Goal: Obtain resource: Obtain resource

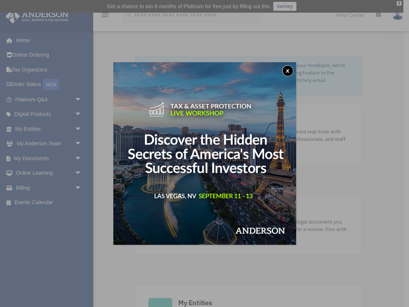
click at [286, 70] on button "x" at bounding box center [287, 70] width 11 height 11
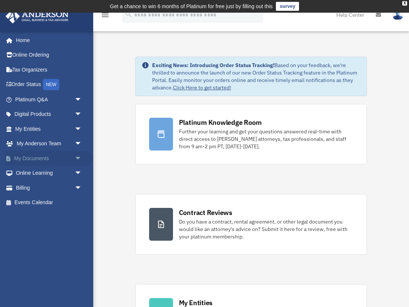
click at [75, 156] on span "arrow_drop_down" at bounding box center [82, 158] width 15 height 15
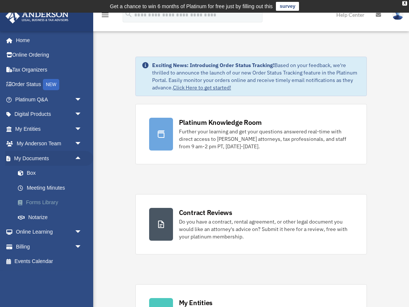
click at [51, 200] on link "Forms Library" at bounding box center [51, 202] width 83 height 15
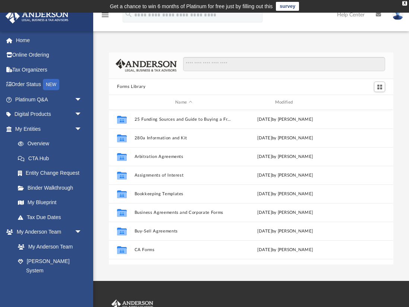
scroll to position [169, 284]
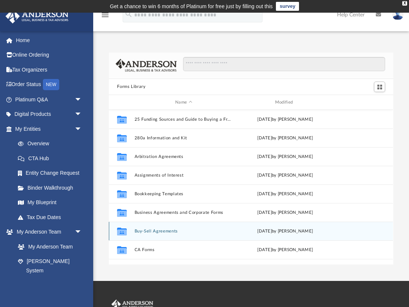
click at [170, 232] on button "Buy-Sell Agreements" at bounding box center [183, 231] width 98 height 5
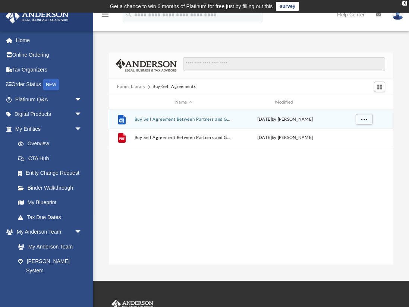
click at [189, 120] on button "Buy Sell Agreement Between Partners and GP.docx" at bounding box center [183, 119] width 98 height 5
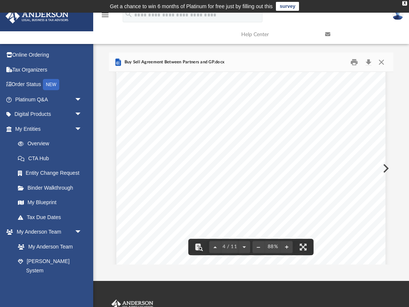
scroll to position [1205, 0]
click at [382, 64] on button "Close" at bounding box center [380, 62] width 13 height 12
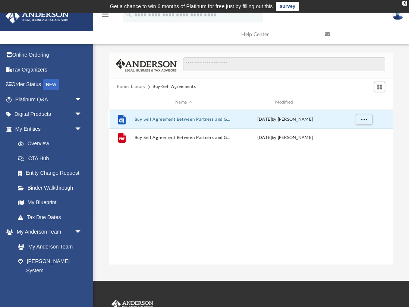
scroll to position [0, 0]
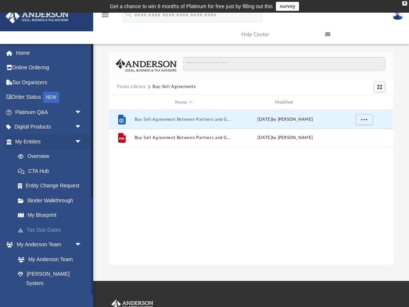
click at [50, 227] on link "Tax Due Dates" at bounding box center [51, 229] width 83 height 15
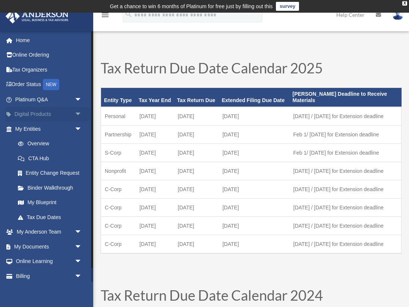
click at [49, 112] on link "Digital Products arrow_drop_down" at bounding box center [49, 114] width 88 height 15
click at [77, 113] on span "arrow_drop_down" at bounding box center [82, 114] width 15 height 15
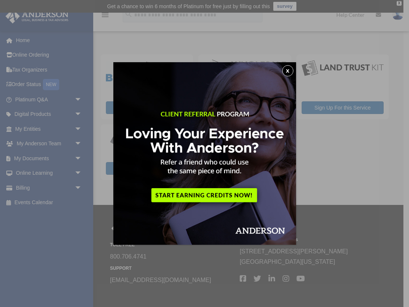
click at [284, 71] on button "x" at bounding box center [287, 70] width 11 height 11
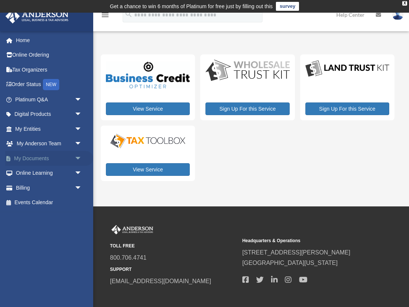
click at [77, 157] on span "arrow_drop_down" at bounding box center [82, 158] width 15 height 15
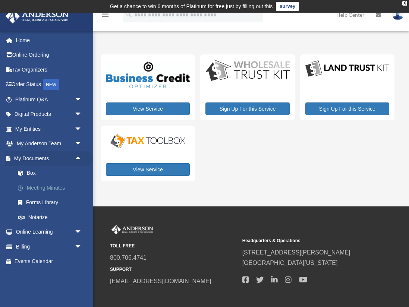
click at [54, 186] on link "Meeting Minutes" at bounding box center [51, 187] width 83 height 15
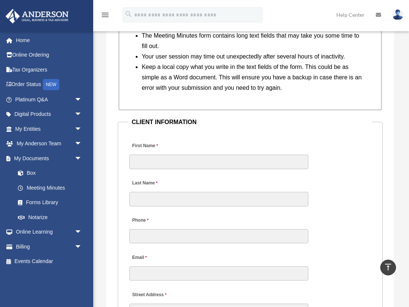
scroll to position [902, 0]
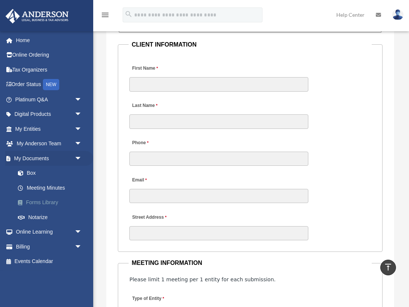
click at [47, 201] on link "Forms Library" at bounding box center [51, 202] width 83 height 15
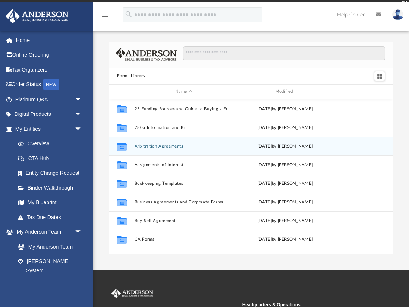
scroll to position [169, 284]
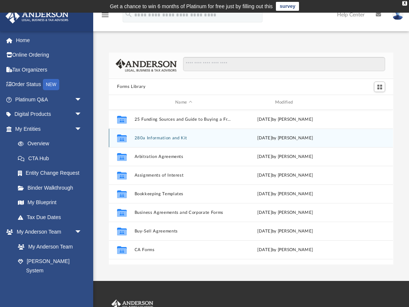
click at [178, 137] on button "280a Information and Kit" at bounding box center [183, 138] width 98 height 5
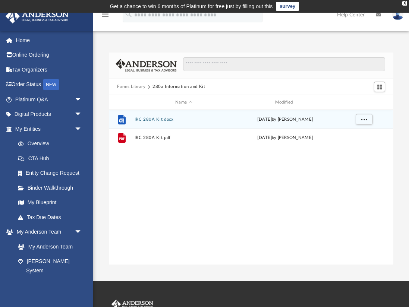
click at [171, 119] on button "IRC 280A Kit.docx" at bounding box center [183, 119] width 98 height 5
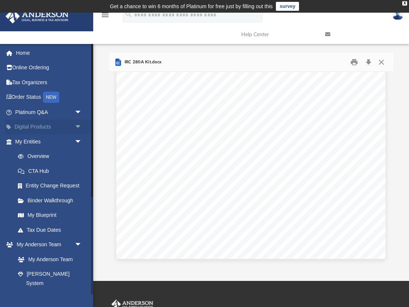
scroll to position [0, 0]
click at [50, 184] on link "Entity Change Request" at bounding box center [51, 185] width 83 height 15
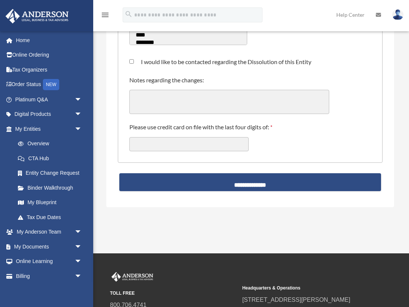
scroll to position [247, 0]
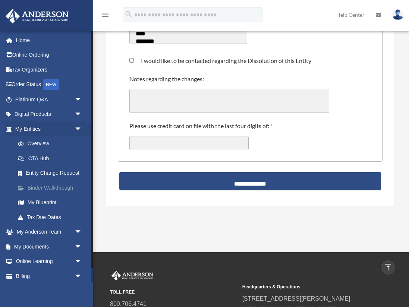
click at [54, 186] on link "Binder Walkthrough" at bounding box center [51, 187] width 83 height 15
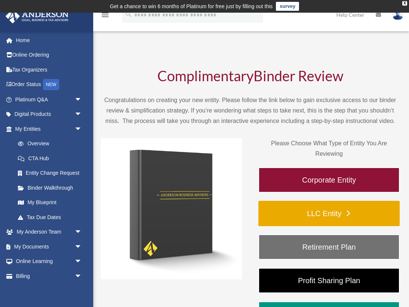
click at [313, 214] on link "LLC Entity" at bounding box center [328, 213] width 141 height 25
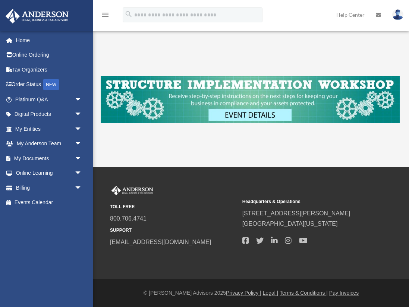
scroll to position [212, 0]
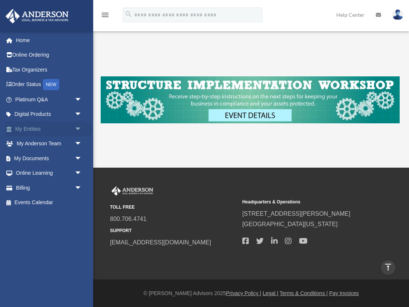
click at [77, 125] on span "arrow_drop_down" at bounding box center [82, 128] width 15 height 15
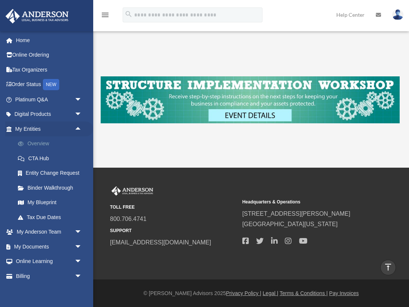
click at [48, 143] on link "Overview" at bounding box center [51, 143] width 83 height 15
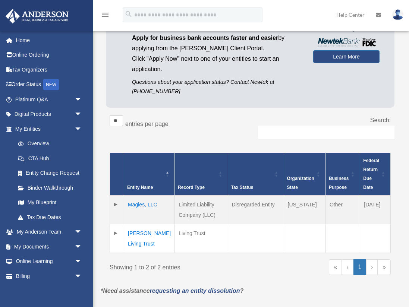
scroll to position [72, 0]
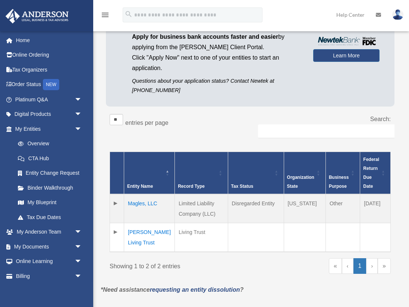
click at [145, 243] on td "[PERSON_NAME] Living Trust" at bounding box center [149, 237] width 51 height 29
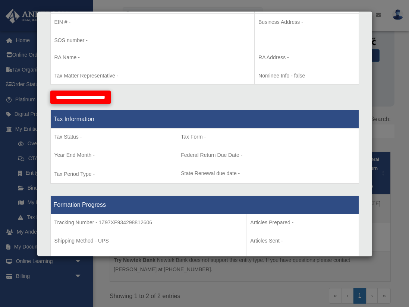
scroll to position [220, 0]
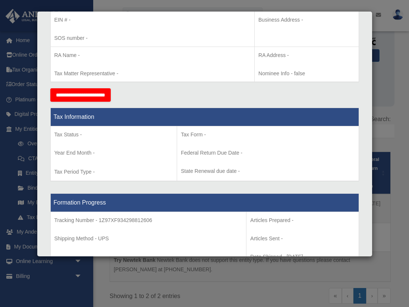
click at [9, 202] on div "Details × Articles Sent Organizational Date" at bounding box center [204, 153] width 409 height 307
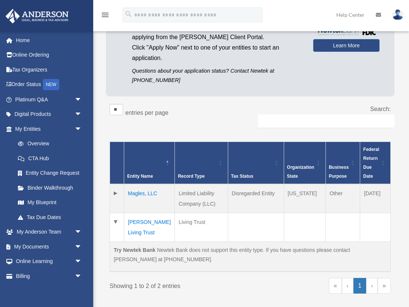
scroll to position [85, 0]
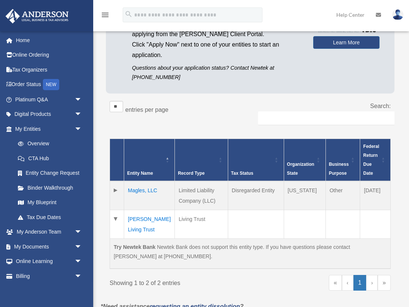
click at [145, 190] on td "Magles, LLC" at bounding box center [149, 195] width 51 height 29
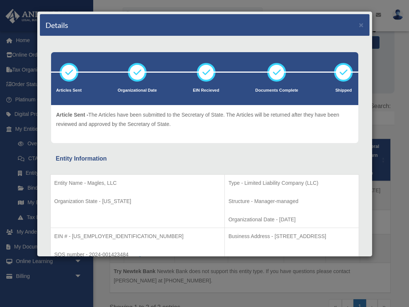
scroll to position [0, 0]
click at [361, 27] on button "×" at bounding box center [361, 25] width 5 height 8
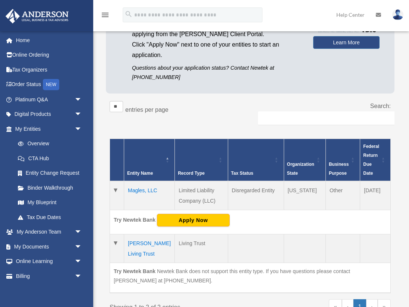
click at [146, 244] on td "Richard Taylor Living Trust" at bounding box center [149, 248] width 51 height 29
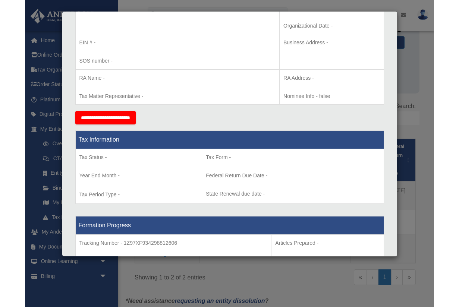
scroll to position [196, 0]
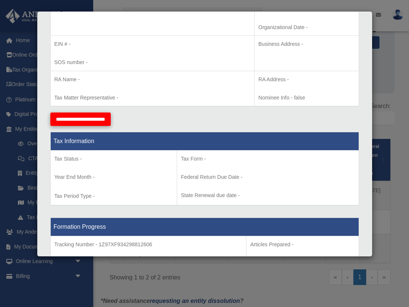
click at [104, 118] on input "**********" at bounding box center [80, 118] width 60 height 13
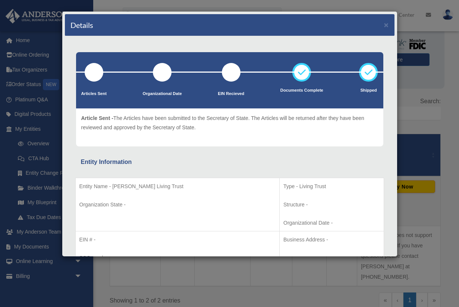
scroll to position [72, 0]
click at [385, 26] on button "×" at bounding box center [386, 25] width 5 height 8
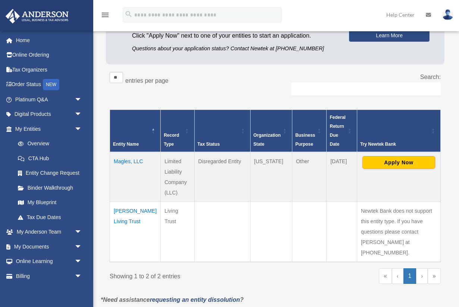
scroll to position [97, 0]
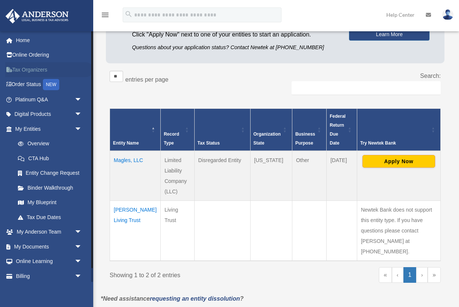
click at [39, 69] on link "Tax Organizers" at bounding box center [49, 69] width 88 height 15
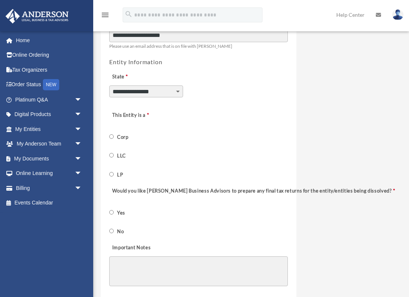
scroll to position [246, 0]
select select "********"
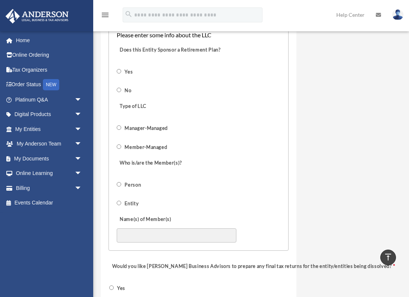
scroll to position [636, 0]
type input "**********"
click at [266, 192] on div "Who is/are the Member(s)? Person Entity" at bounding box center [198, 181] width 165 height 56
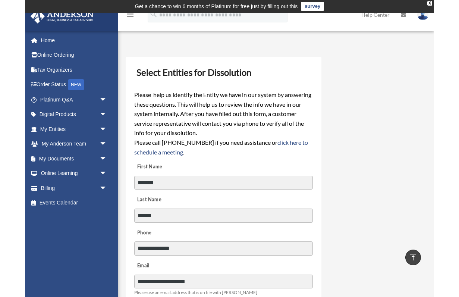
scroll to position [0, 0]
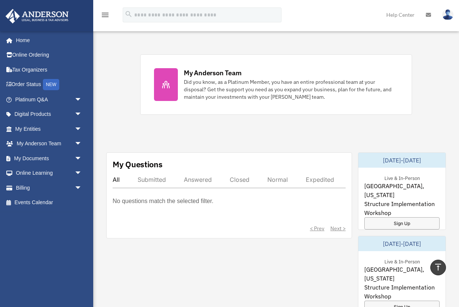
scroll to position [314, 0]
click at [44, 55] on link "Online Ordering" at bounding box center [49, 55] width 88 height 15
